Goal: Information Seeking & Learning: Learn about a topic

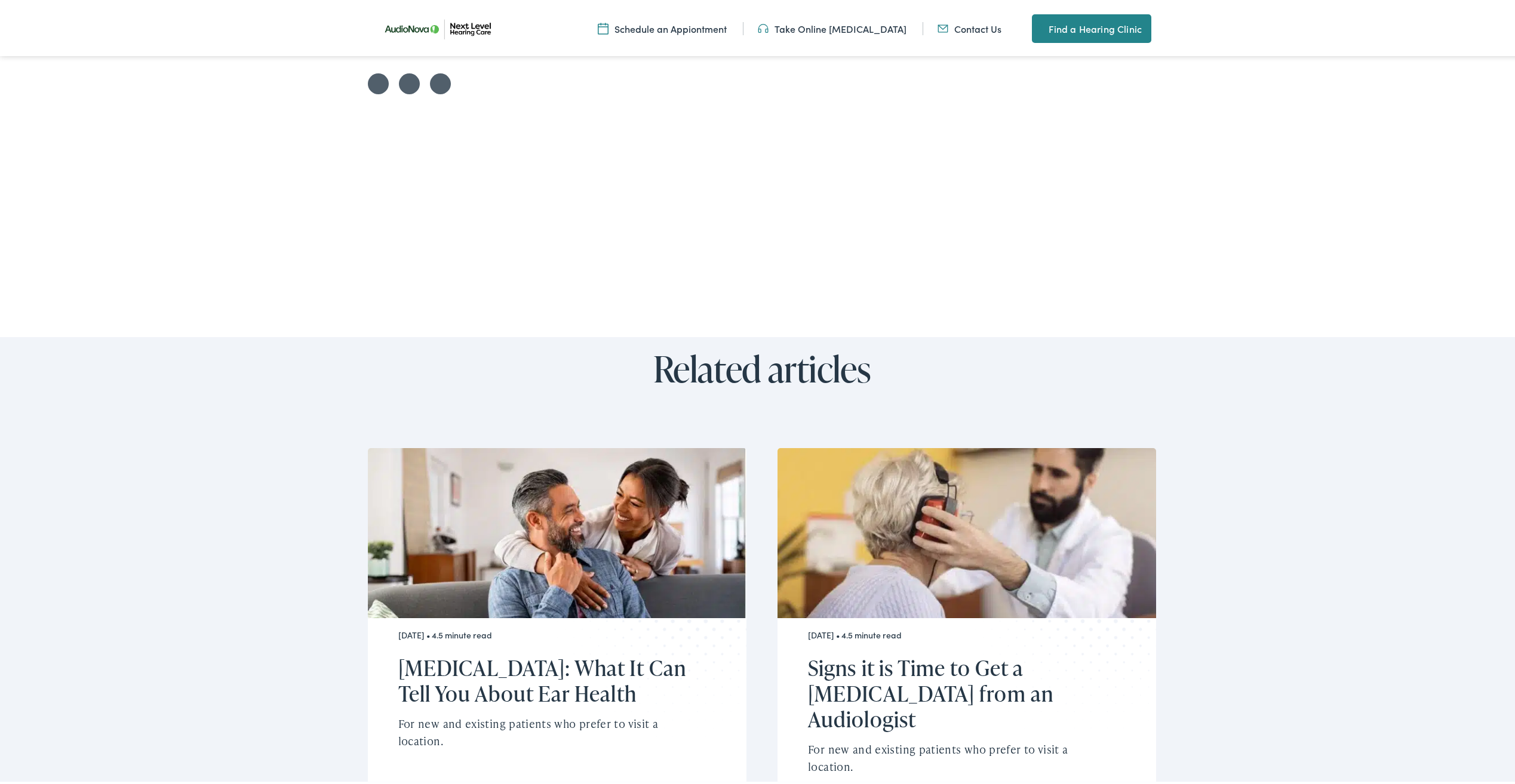
scroll to position [2268, 0]
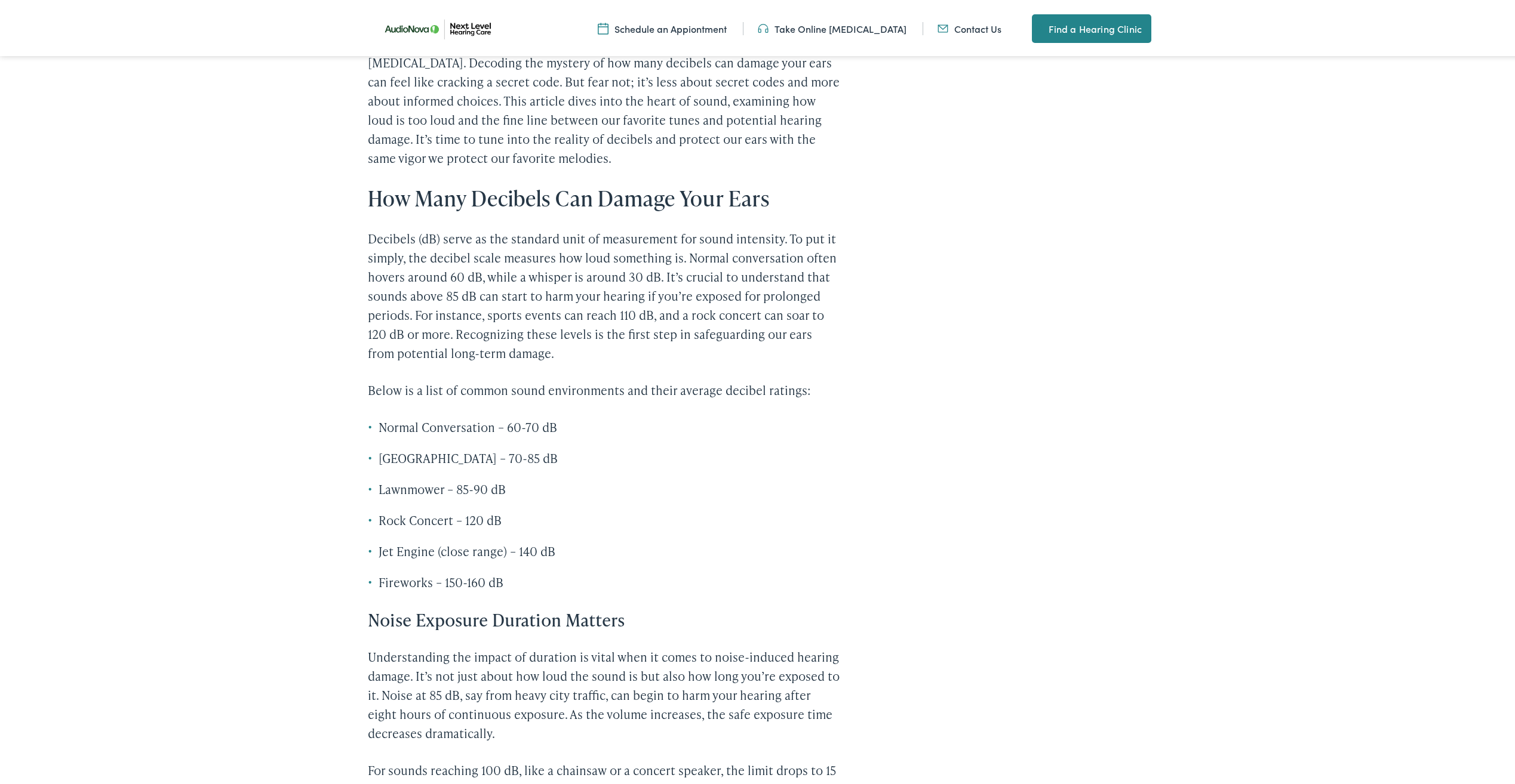
scroll to position [597, 0]
